Goal: Download file/media

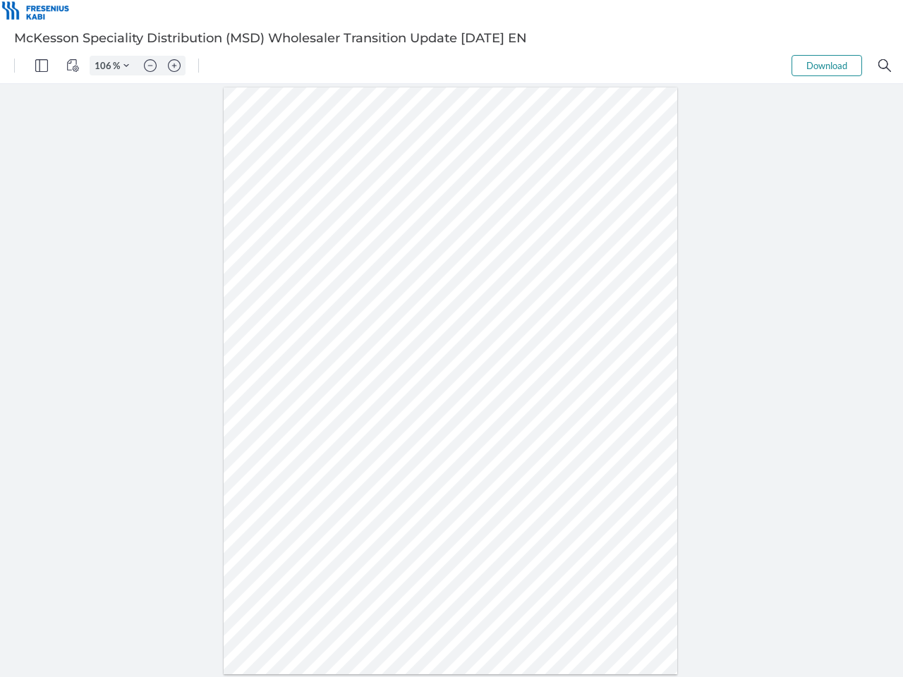
click at [42, 66] on img "Panel" at bounding box center [41, 65] width 13 height 13
click at [73, 66] on img "View Controls" at bounding box center [72, 65] width 13 height 13
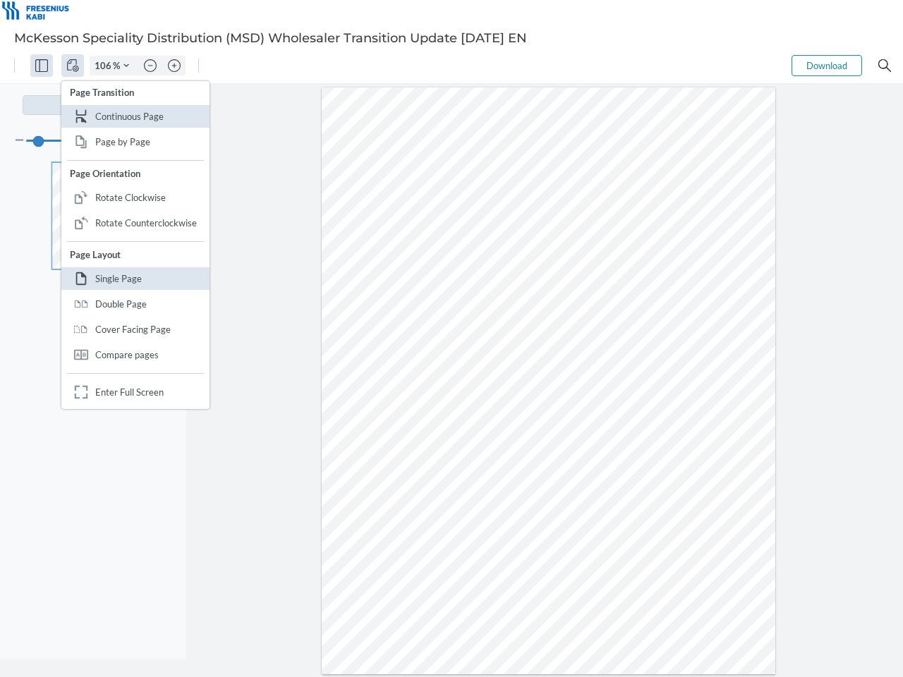
click at [105, 66] on input "106" at bounding box center [101, 65] width 23 height 13
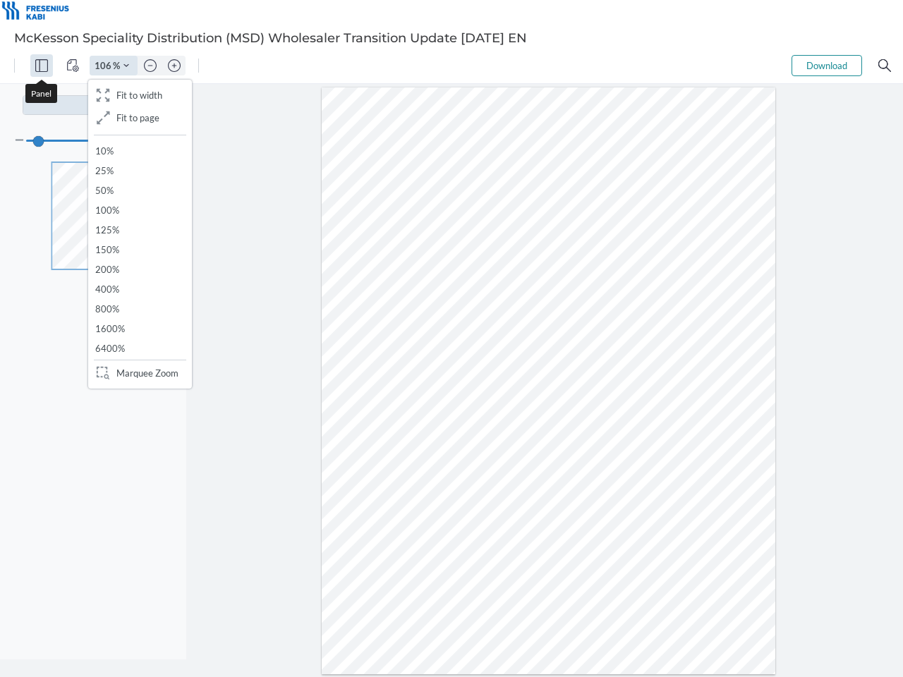
click at [126, 66] on img "Zoom Controls" at bounding box center [126, 66] width 6 height 6
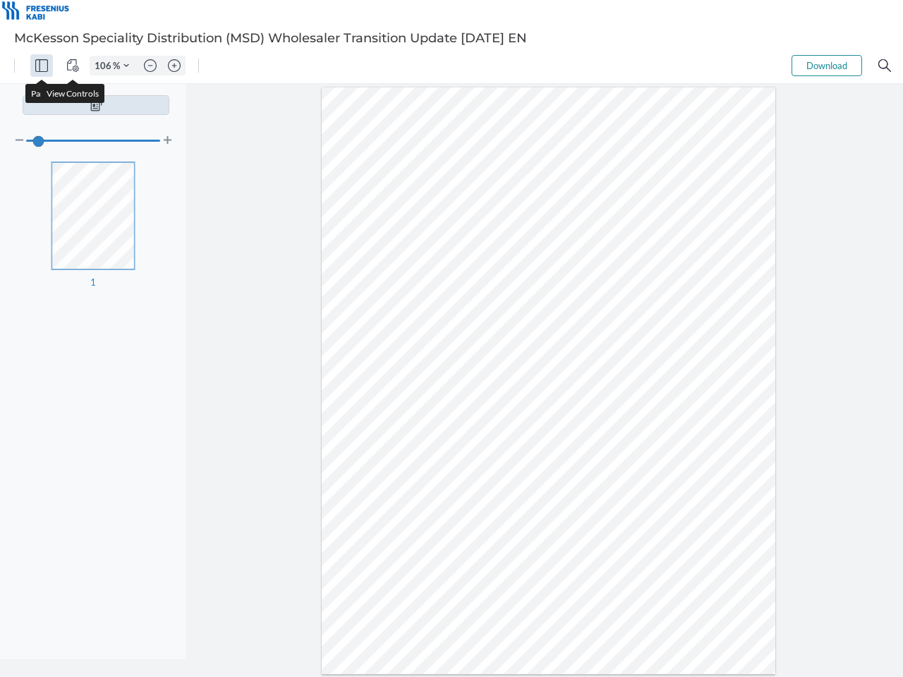
click at [150, 66] on img "Zoom out" at bounding box center [150, 65] width 13 height 13
click at [174, 66] on img "Zoom in" at bounding box center [174, 65] width 13 height 13
type input "106"
click at [827, 66] on button "Download" at bounding box center [827, 65] width 71 height 21
click at [885, 66] on img "Search" at bounding box center [884, 65] width 13 height 13
